Goal: Task Accomplishment & Management: Contribute content

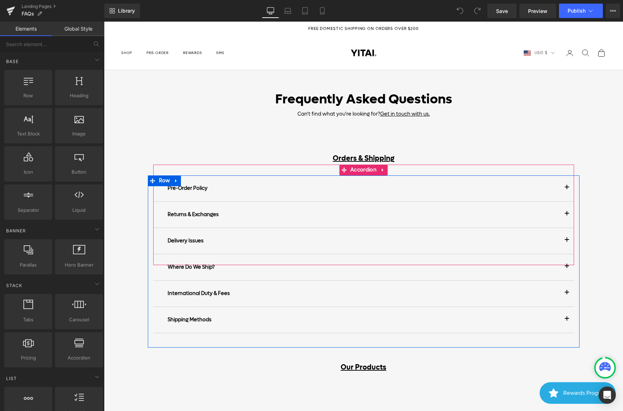
click at [567, 216] on span "button" at bounding box center [567, 216] width 0 height 0
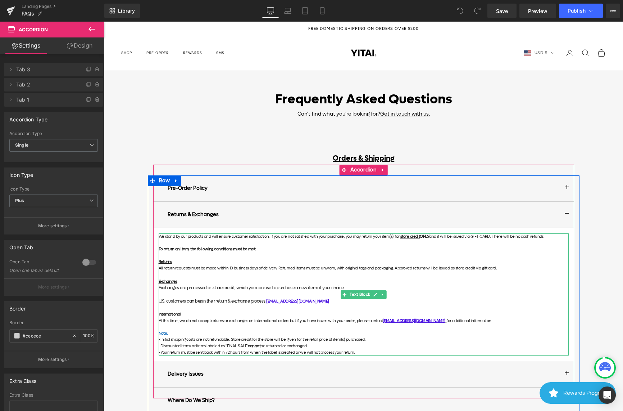
click at [205, 265] on div "We stand by our products and will ensure customer satisfaction. If you are not …" at bounding box center [364, 294] width 410 height 122
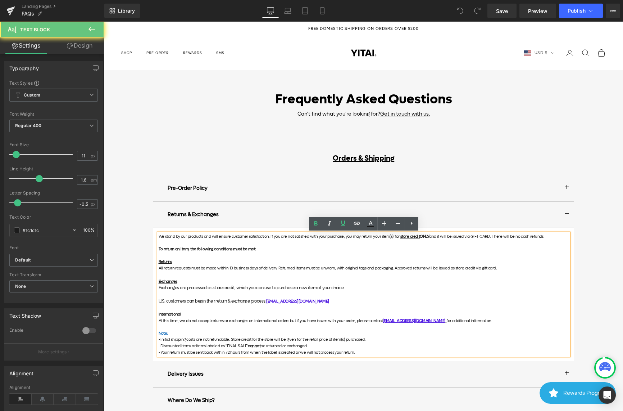
click at [192, 266] on p "All return requests must be made within 10 business days of delivery. Returned …" at bounding box center [364, 268] width 410 height 6
click at [174, 269] on p "All return requests must be made within 10 business days of delivery. Returned …" at bounding box center [364, 268] width 410 height 6
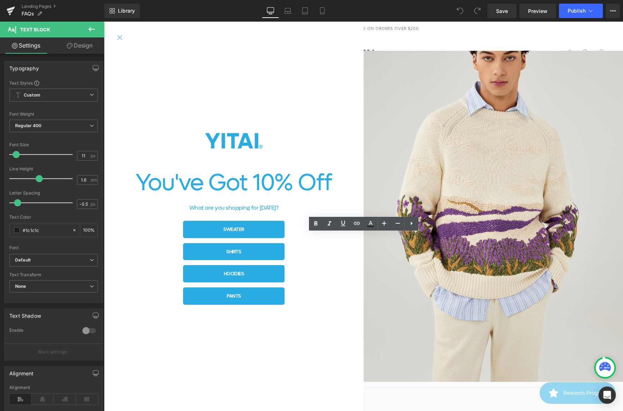
click at [144, 41] on div "You've Got 10% Off What are you shopping for [DATE]? Sweater Shirts hoodies Pan…" at bounding box center [234, 216] width 260 height 389
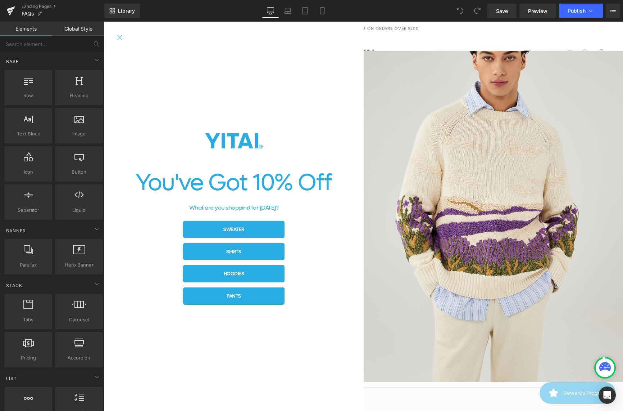
click at [120, 37] on icon "Close popup" at bounding box center [119, 37] width 5 height 5
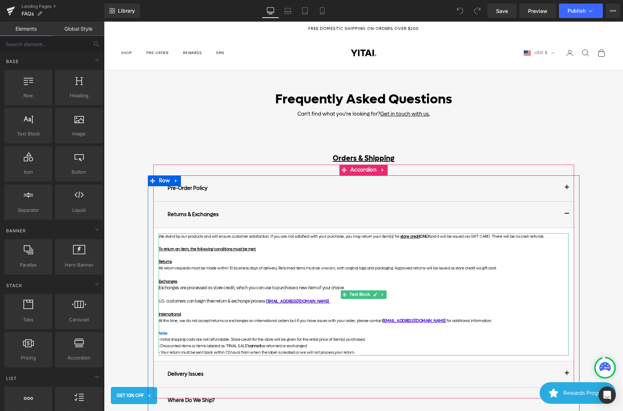
click at [173, 266] on p "All return requests must be made within 10 business days of delivery. Returned …" at bounding box center [364, 268] width 410 height 6
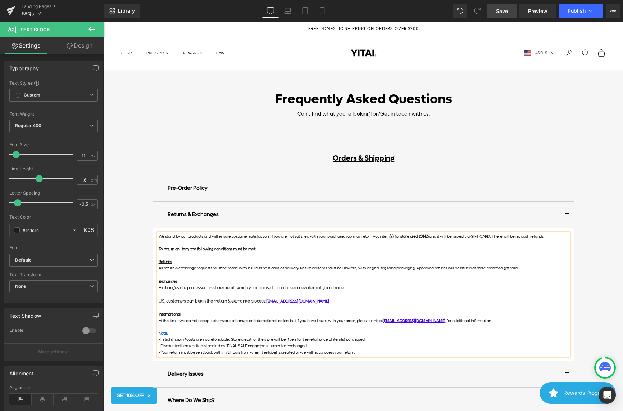
click at [504, 11] on span "Save" at bounding box center [502, 11] width 12 height 8
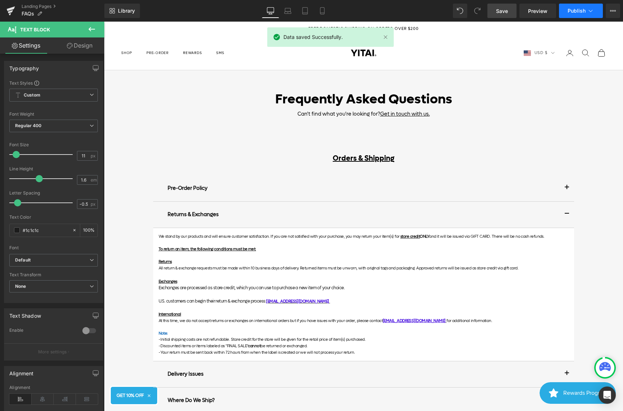
click at [587, 10] on button "Publish" at bounding box center [581, 11] width 44 height 14
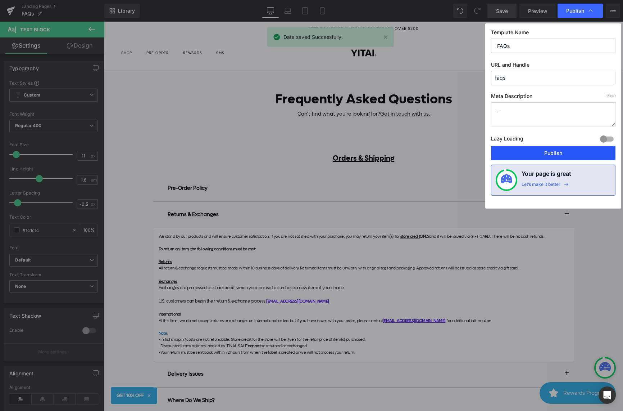
click at [542, 157] on button "Publish" at bounding box center [553, 153] width 125 height 14
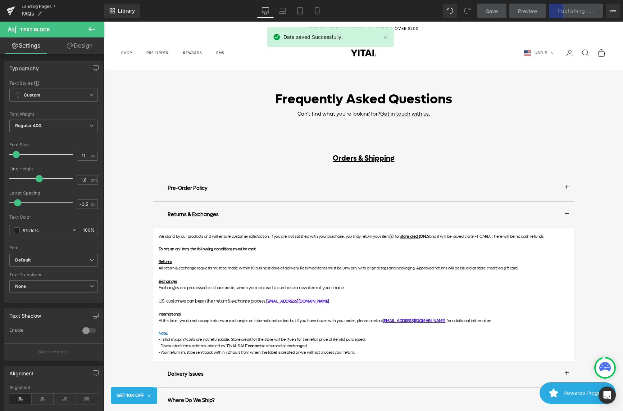
click at [44, 9] on link "Landing Pages" at bounding box center [63, 7] width 83 height 6
